Goal: Check status: Check status

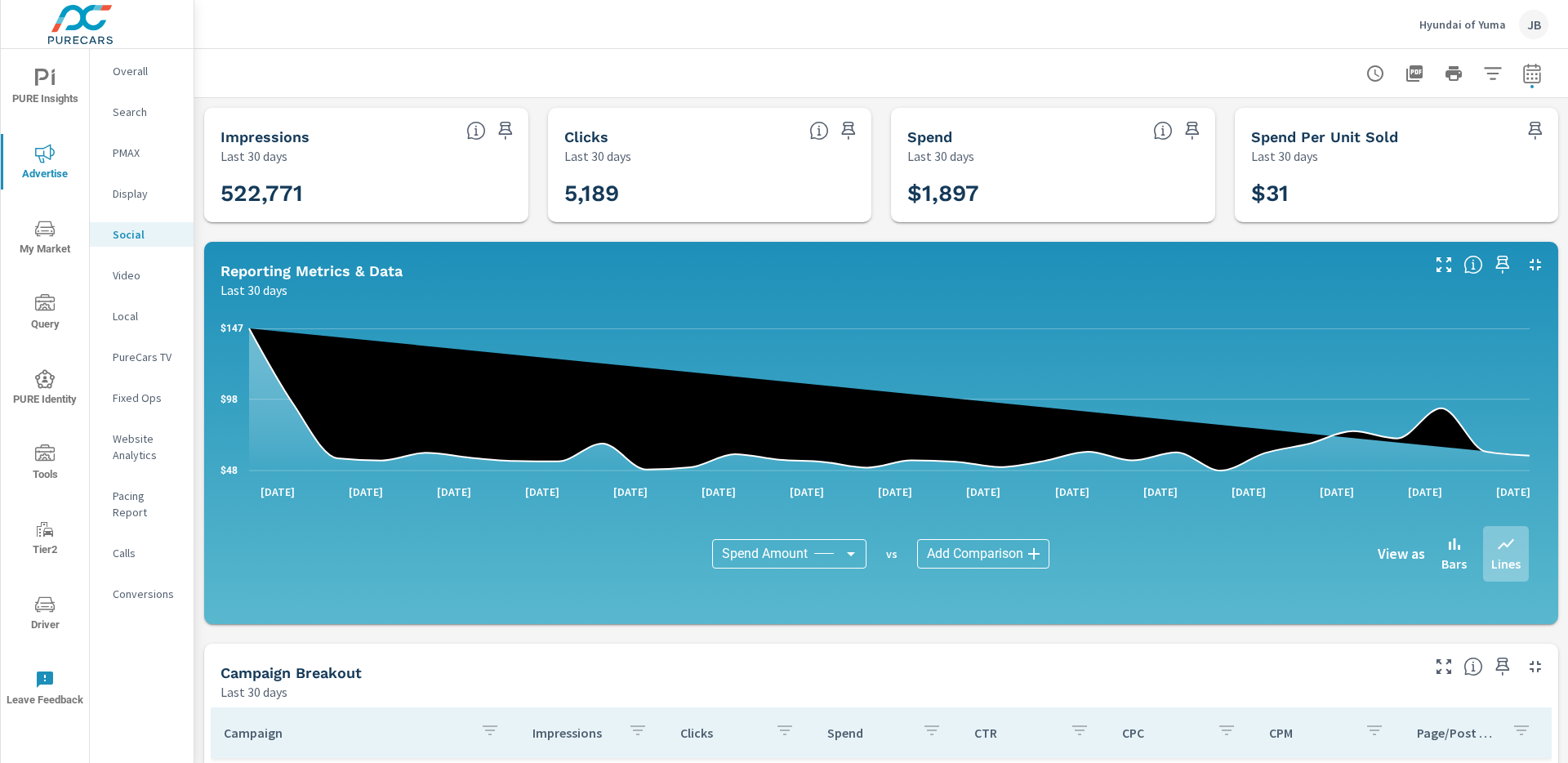
scroll to position [407, 0]
